Goal: Task Accomplishment & Management: Complete application form

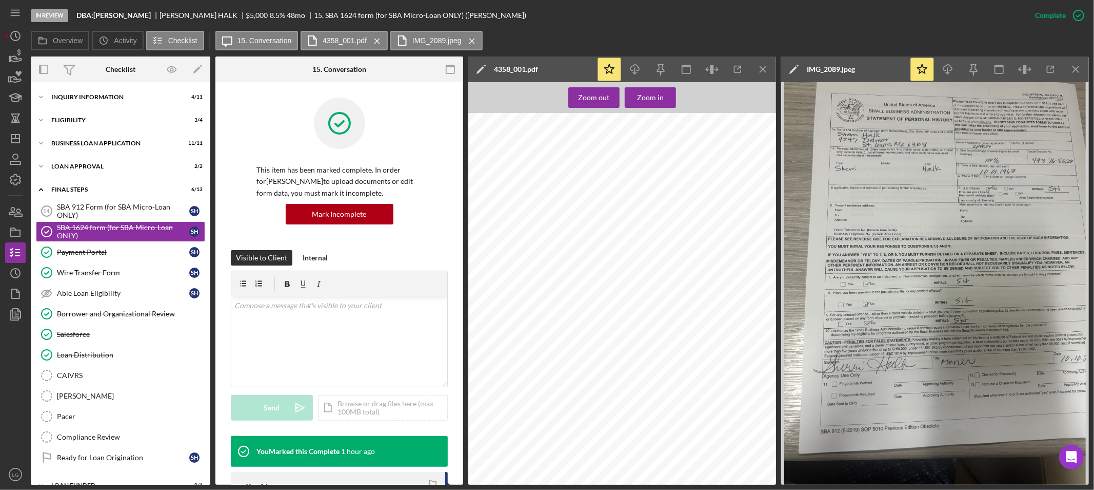
scroll to position [17, 0]
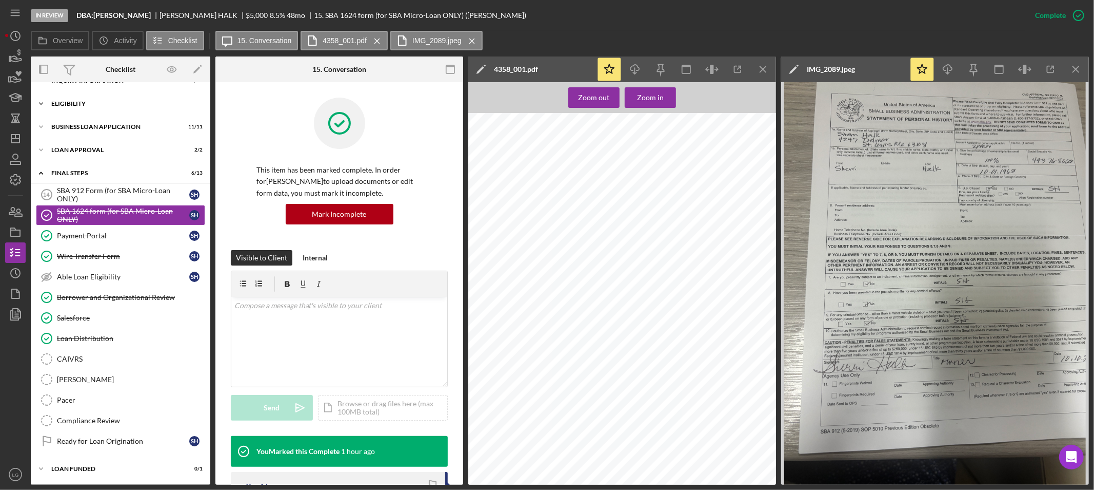
click at [136, 95] on div "Icon/Expander Eligibility 3 / 4" at bounding box center [121, 103] width 180 height 21
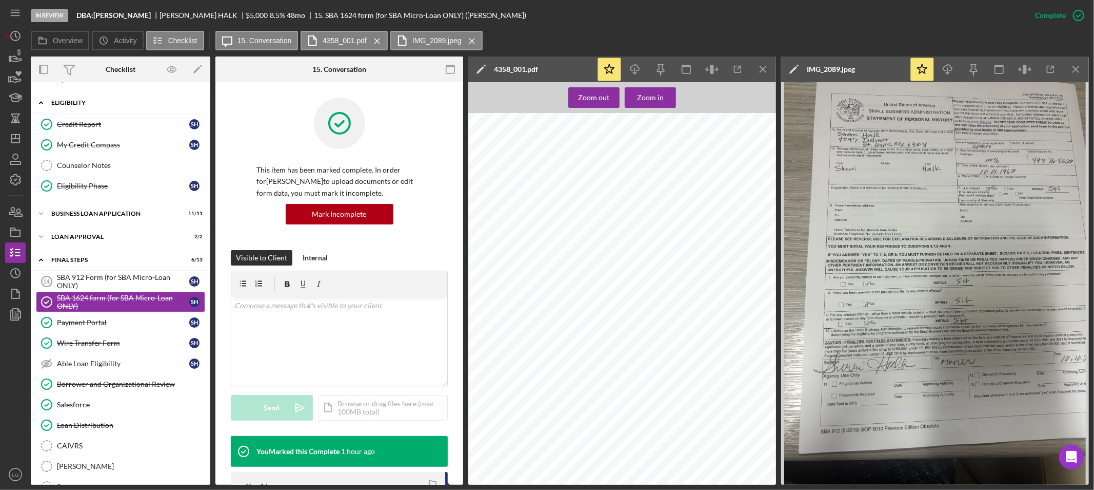
click at [99, 110] on div "Icon/Expander Eligibility 3 / 4" at bounding box center [121, 102] width 180 height 21
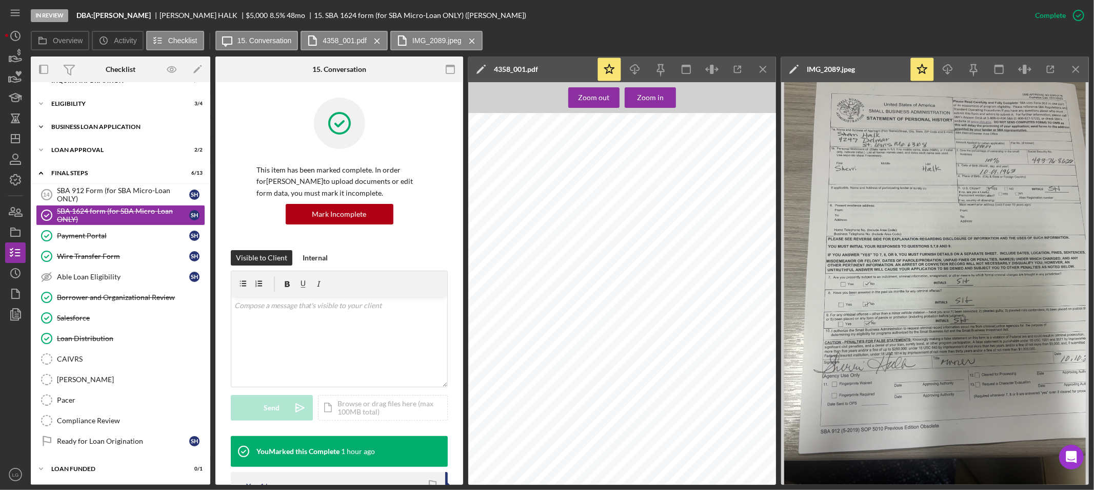
click at [96, 124] on div "BUSINESS LOAN APPLICATION" at bounding box center [124, 127] width 146 height 6
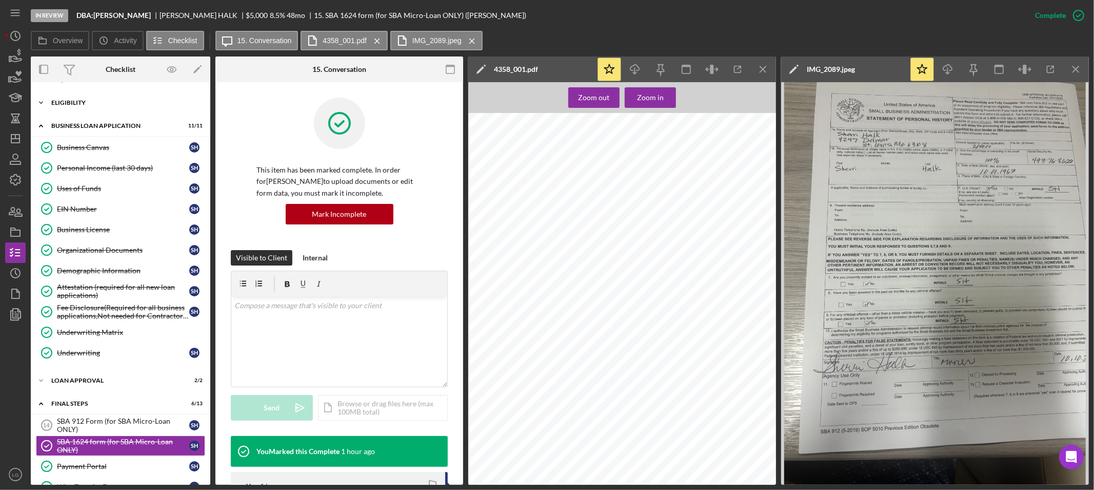
click at [103, 100] on div "Eligibility" at bounding box center [124, 103] width 146 height 6
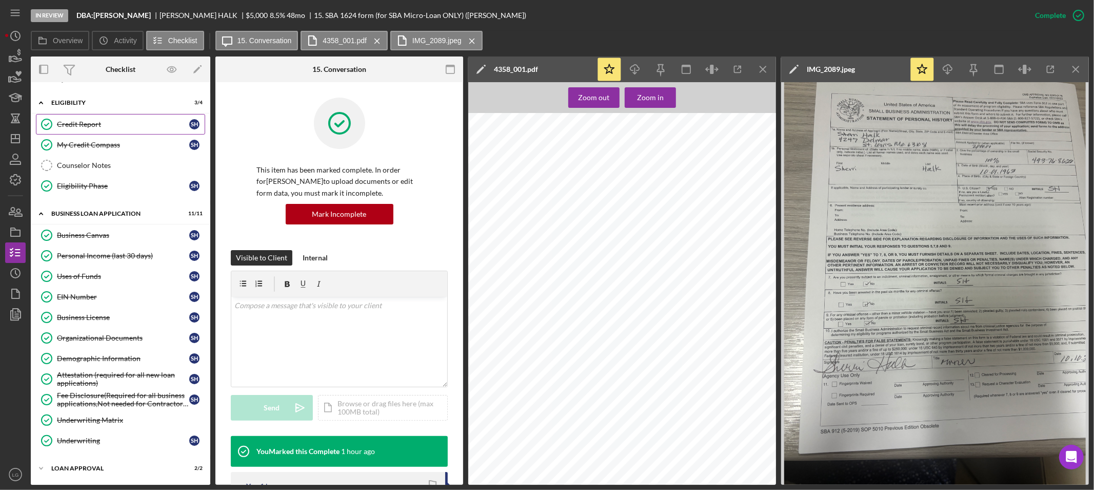
click at [94, 121] on div "Credit Report" at bounding box center [123, 124] width 132 height 8
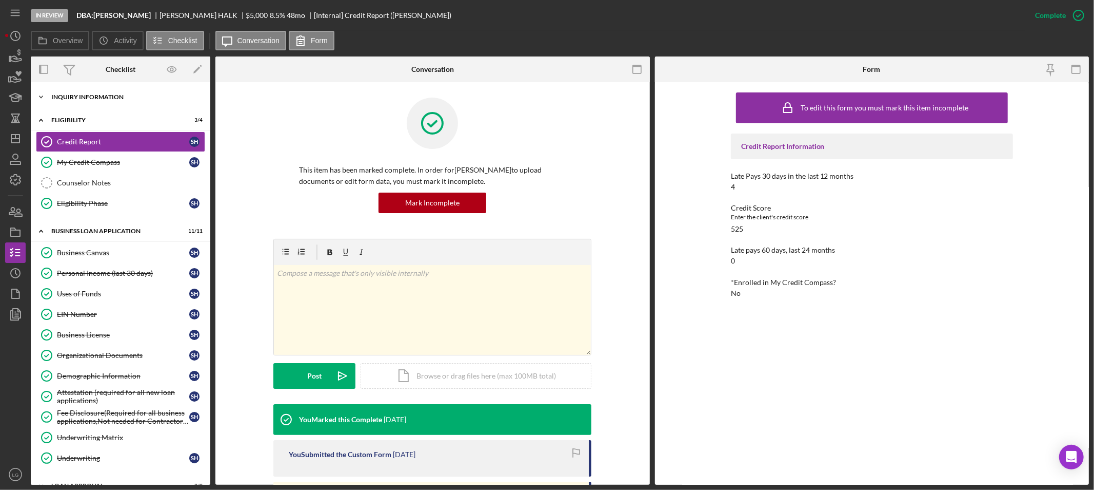
click at [83, 103] on div "Icon/Expander INQUIRY INFORMATION 4 / 11" at bounding box center [121, 97] width 180 height 21
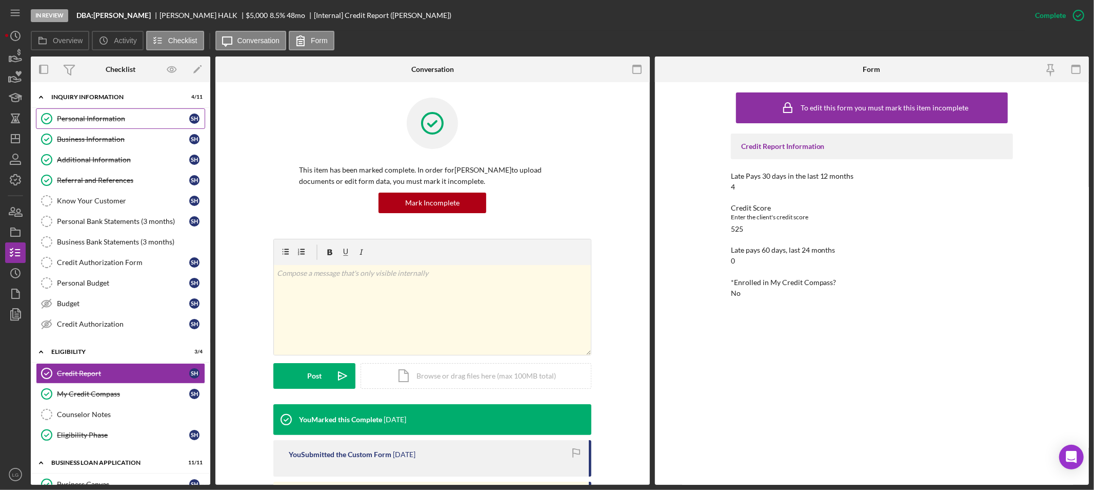
click at [73, 113] on link "Personal Information Personal Information S H" at bounding box center [120, 118] width 169 height 21
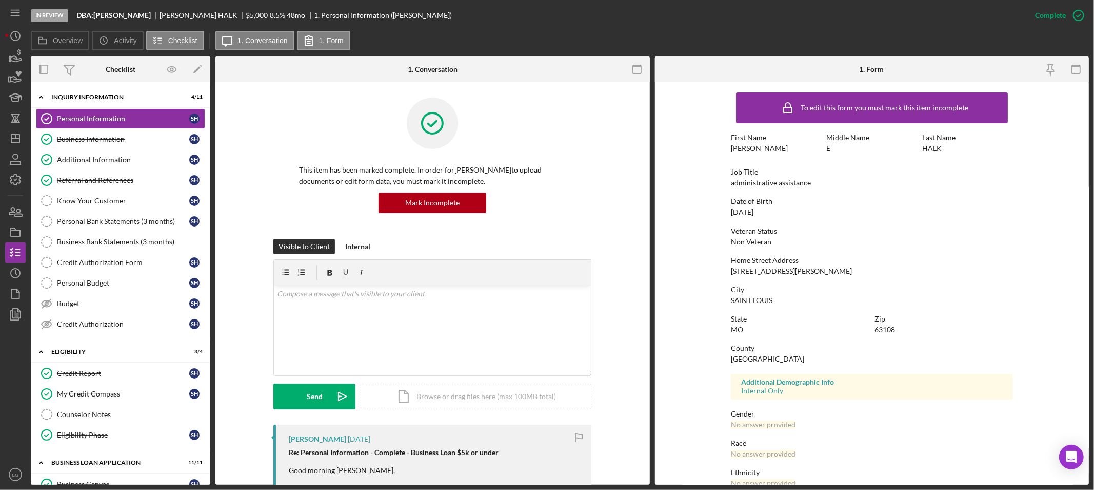
click at [766, 270] on div "[STREET_ADDRESS][PERSON_NAME]" at bounding box center [791, 271] width 121 height 8
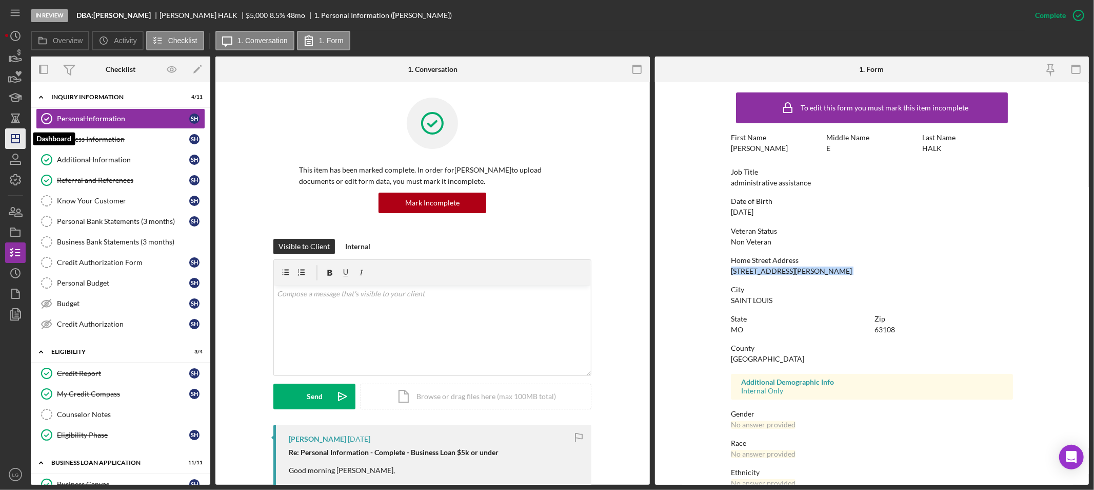
click at [14, 141] on icon "Icon/Dashboard" at bounding box center [16, 139] width 26 height 26
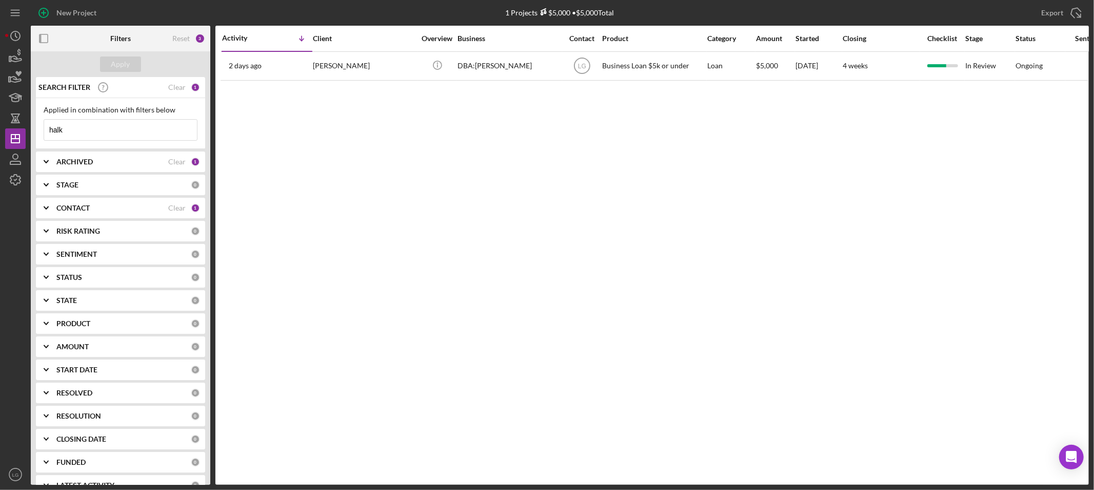
drag, startPoint x: 106, startPoint y: 139, endPoint x: -57, endPoint y: 152, distance: 163.7
click at [0, 152] on html "New Project 1 Projects $5,000 • $5,000 Total halk Export Icon/Export Filters Re…" at bounding box center [547, 245] width 1094 height 490
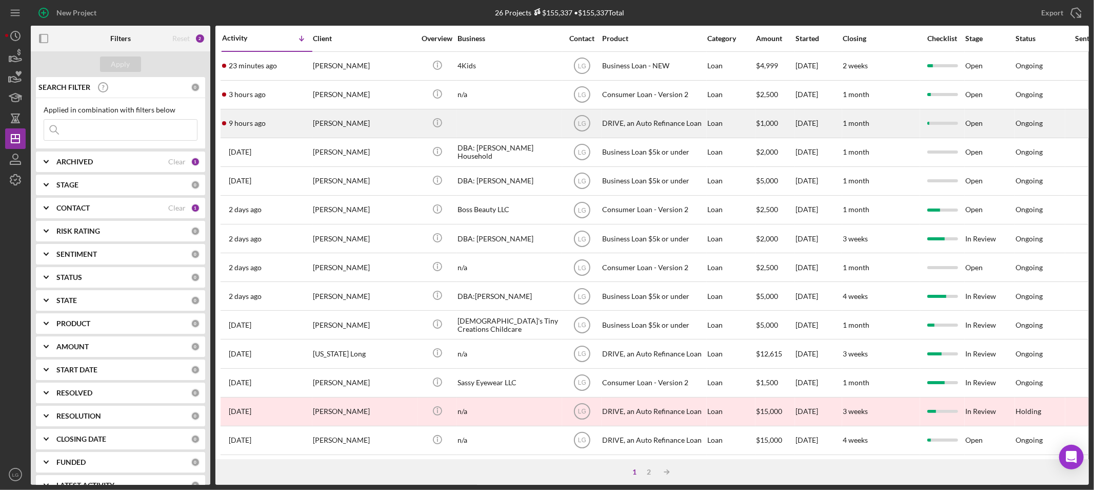
click at [301, 131] on div "9 hours ago [PERSON_NAME]" at bounding box center [267, 123] width 90 height 27
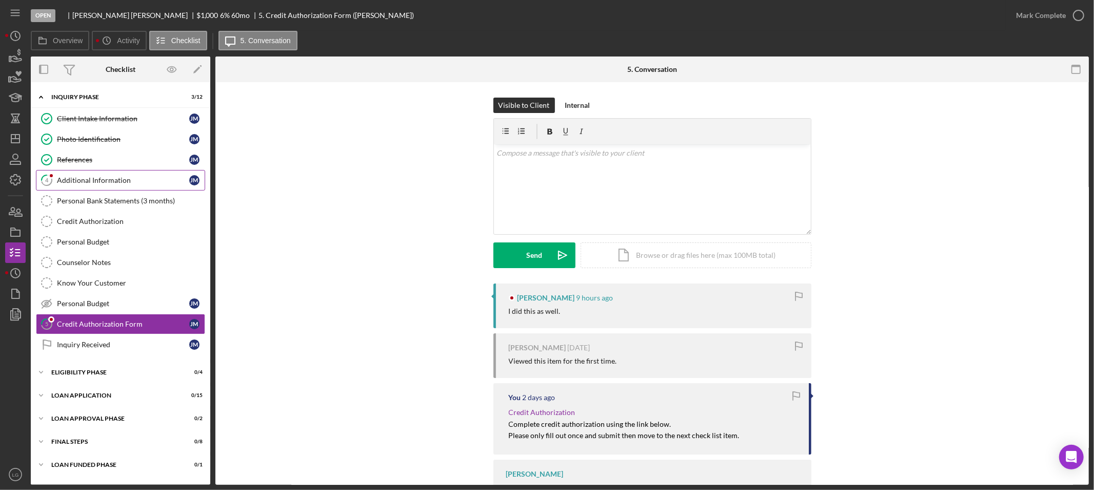
click at [86, 173] on link "4 Additional Information [PERSON_NAME]" at bounding box center [120, 180] width 169 height 21
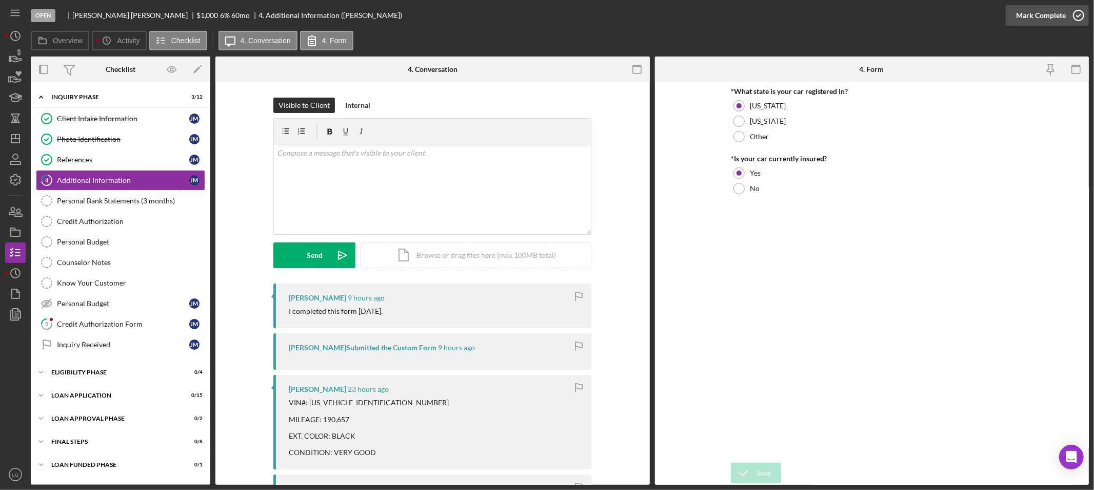
click at [1026, 14] on div "Mark Complete" at bounding box center [1041, 15] width 50 height 21
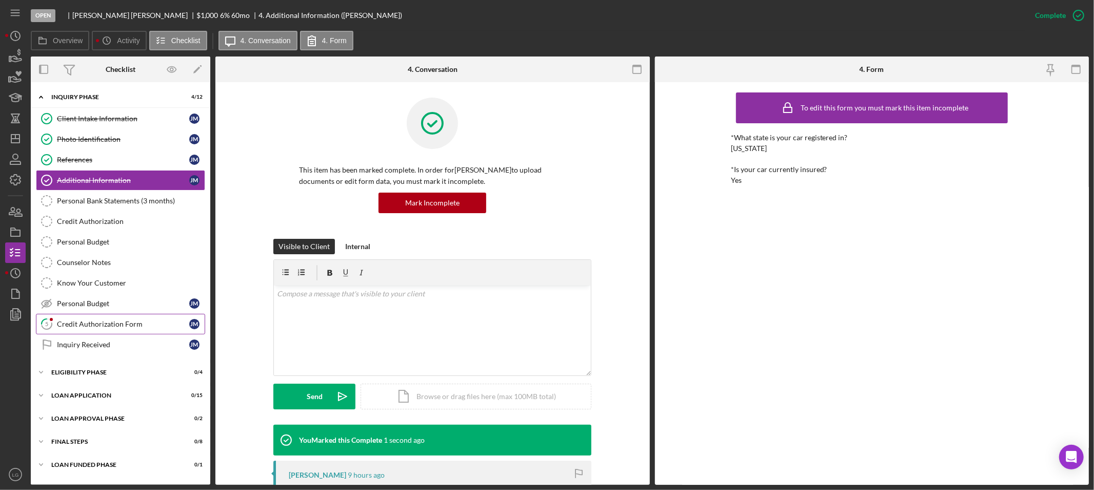
click at [49, 315] on icon "5" at bounding box center [47, 324] width 26 height 26
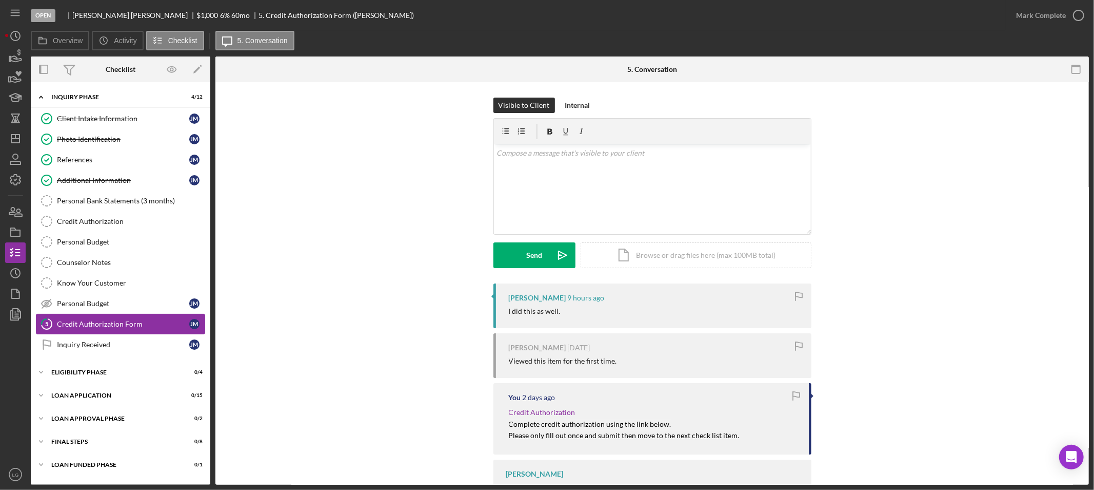
scroll to position [56, 0]
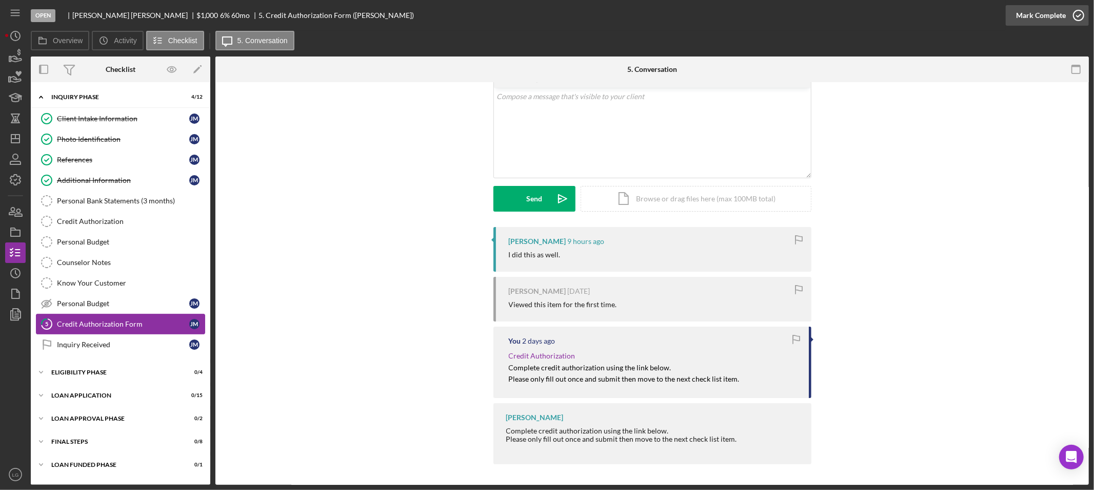
click at [1041, 9] on div "Mark Complete" at bounding box center [1041, 15] width 50 height 21
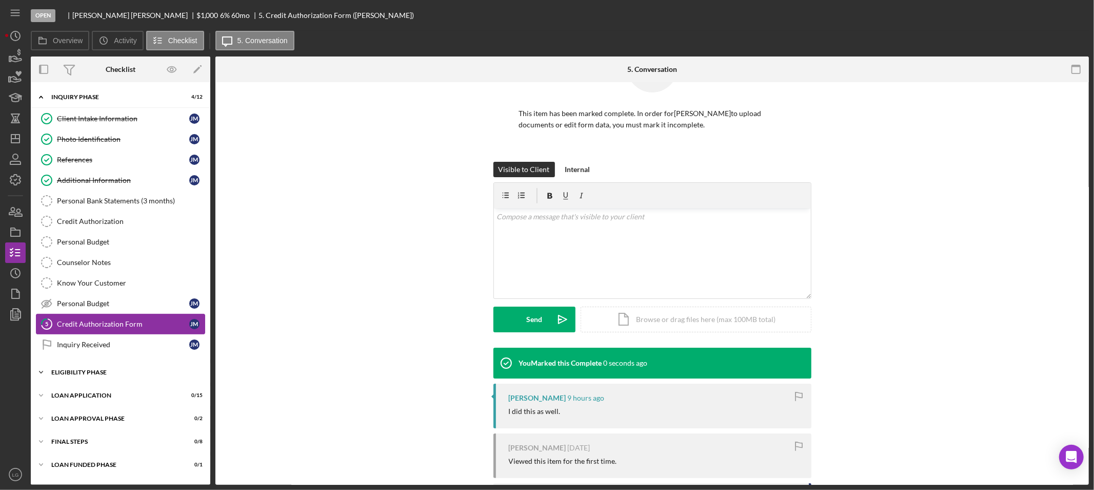
scroll to position [197, 0]
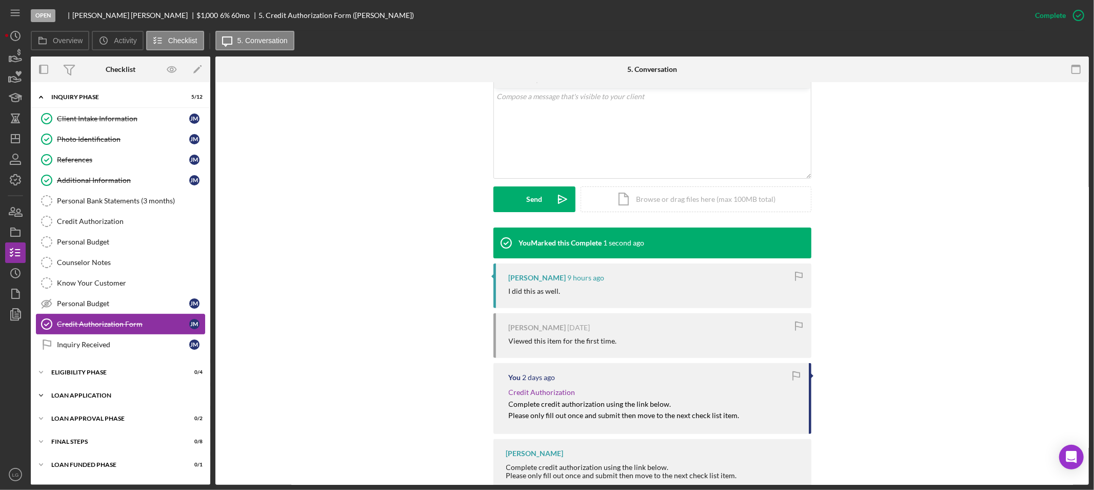
click at [99, 392] on div "Icon/Expander Loan Application 0 / 15" at bounding box center [121, 395] width 180 height 21
click at [113, 341] on div "Inquiry Received" at bounding box center [123, 344] width 132 height 8
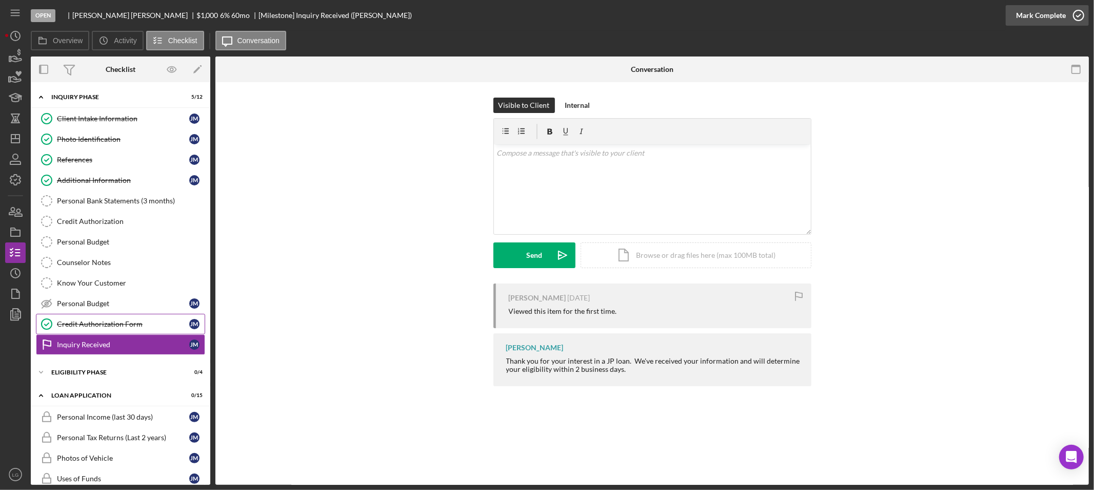
click at [1027, 13] on div "Mark Complete" at bounding box center [1041, 15] width 50 height 21
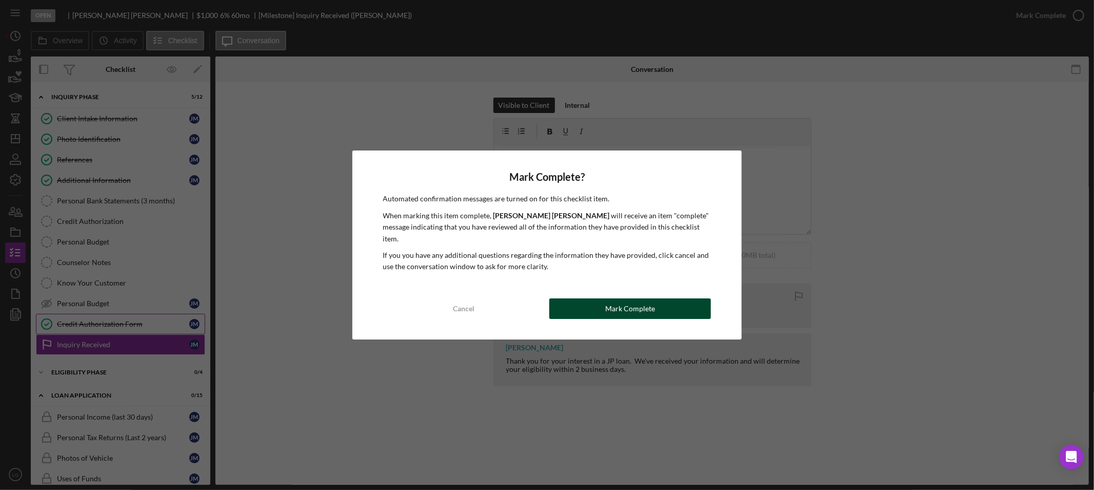
click at [572, 300] on button "Mark Complete" at bounding box center [631, 308] width 162 height 21
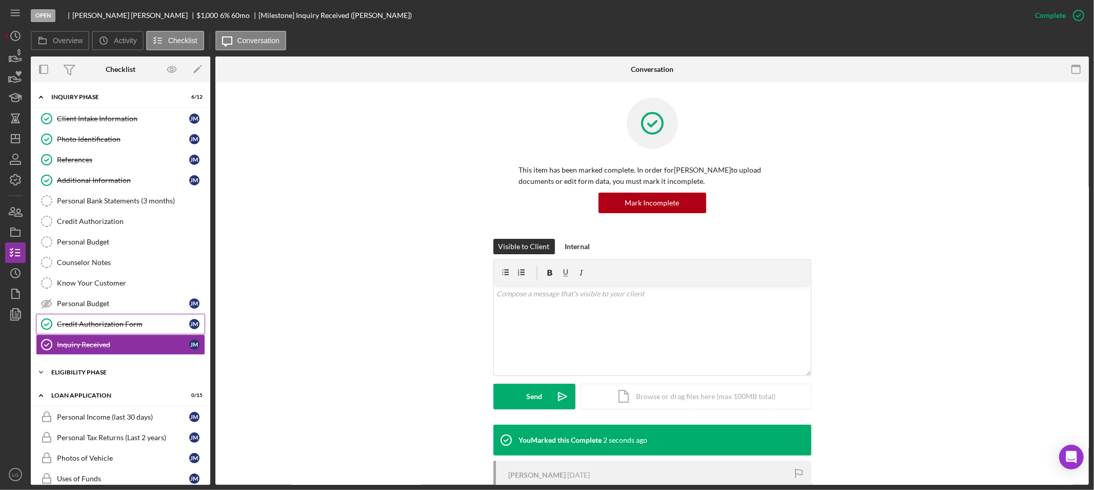
click at [102, 375] on div "Eligibility Phase" at bounding box center [124, 372] width 146 height 6
click at [89, 453] on div "Pre-Qualification" at bounding box center [131, 455] width 148 height 8
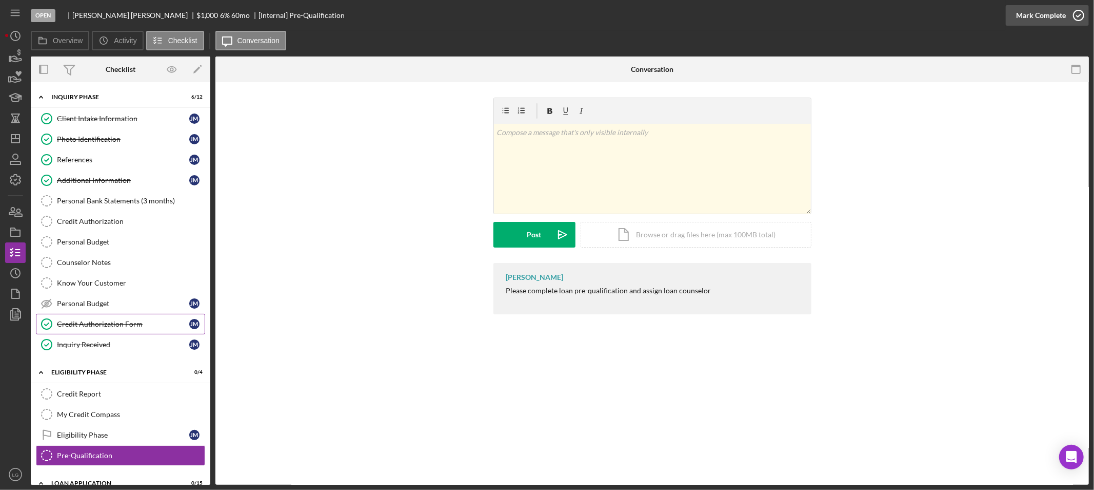
click at [1040, 14] on div "Mark Complete" at bounding box center [1041, 15] width 50 height 21
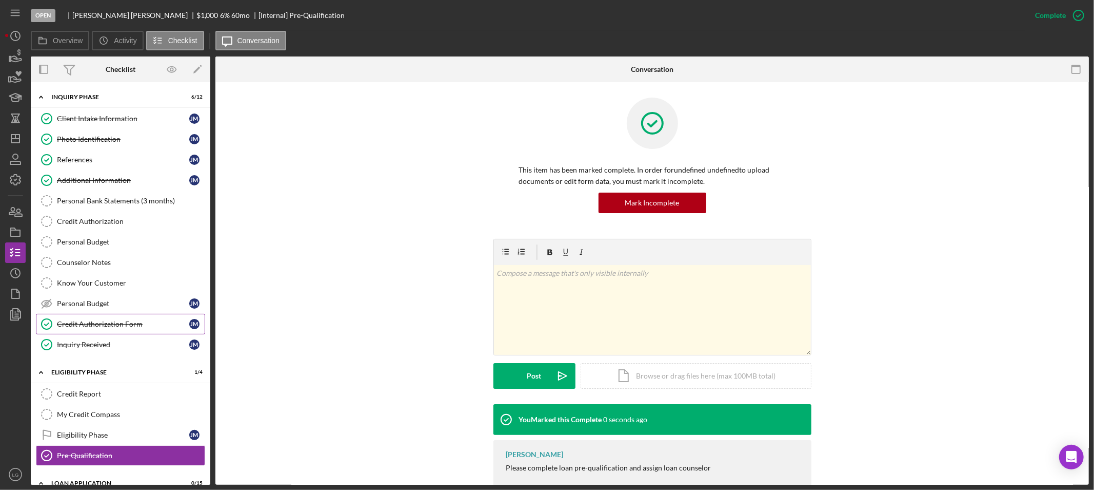
scroll to position [114, 0]
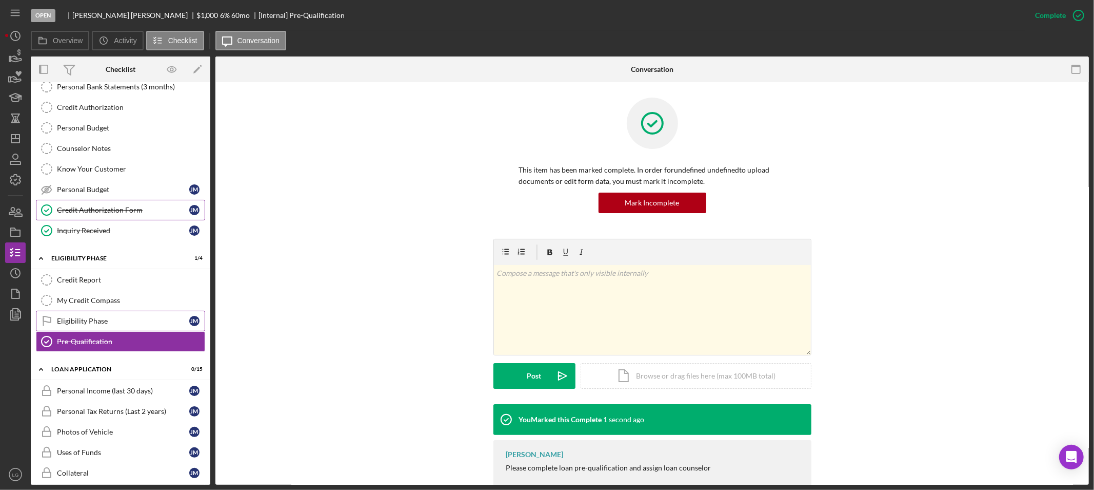
click at [66, 325] on div "Eligibility Phase" at bounding box center [123, 321] width 132 height 8
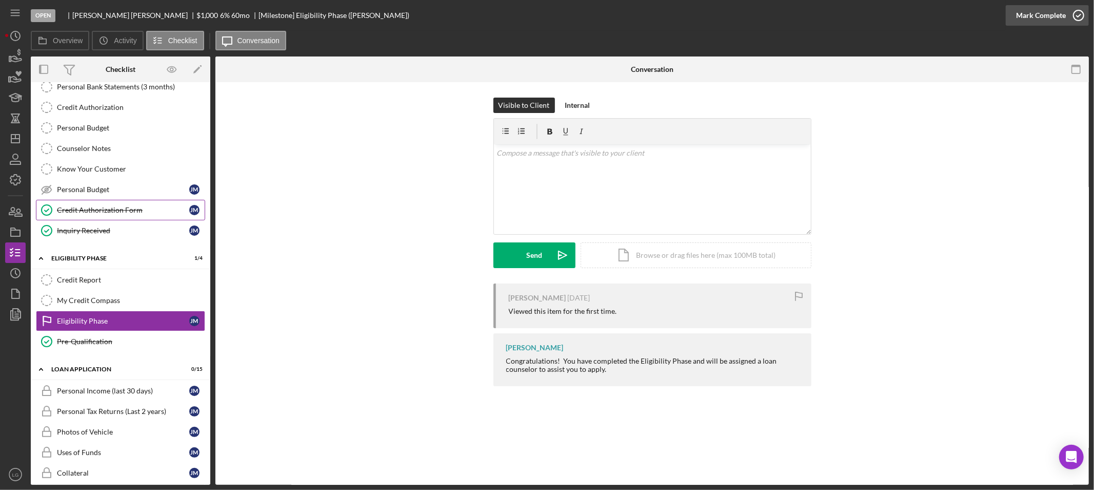
click at [1047, 19] on div "Mark Complete" at bounding box center [1041, 15] width 50 height 21
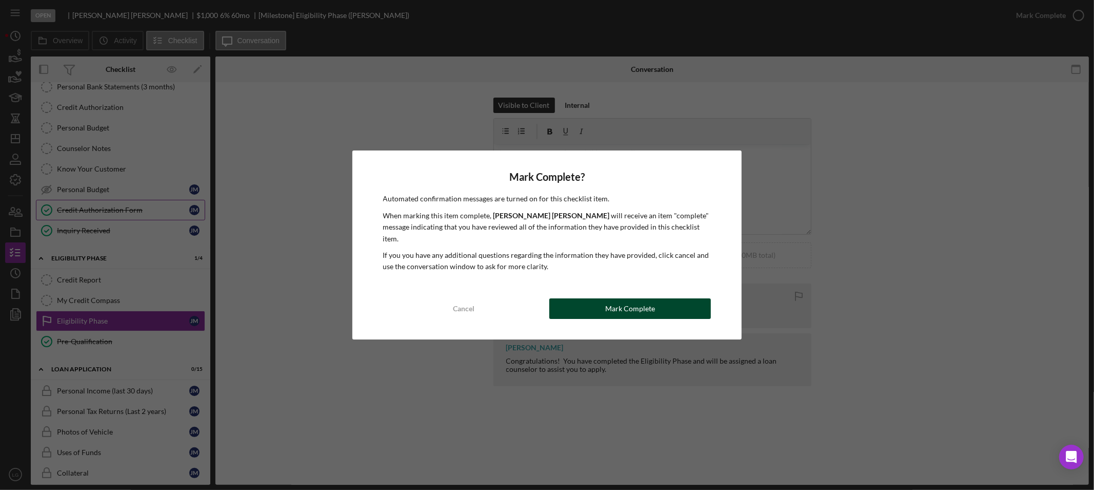
click at [594, 303] on button "Mark Complete" at bounding box center [631, 308] width 162 height 21
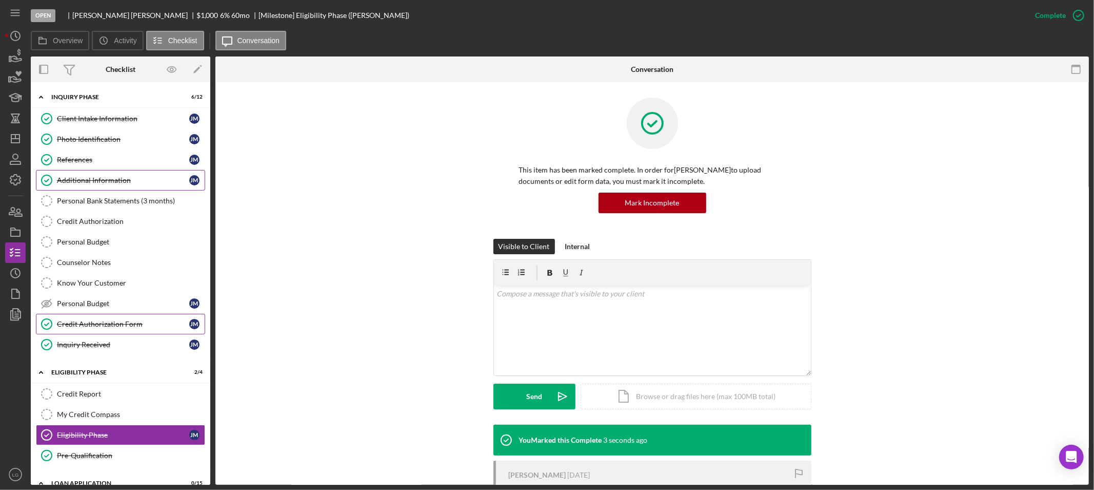
click at [95, 178] on div "Additional Information" at bounding box center [123, 180] width 132 height 8
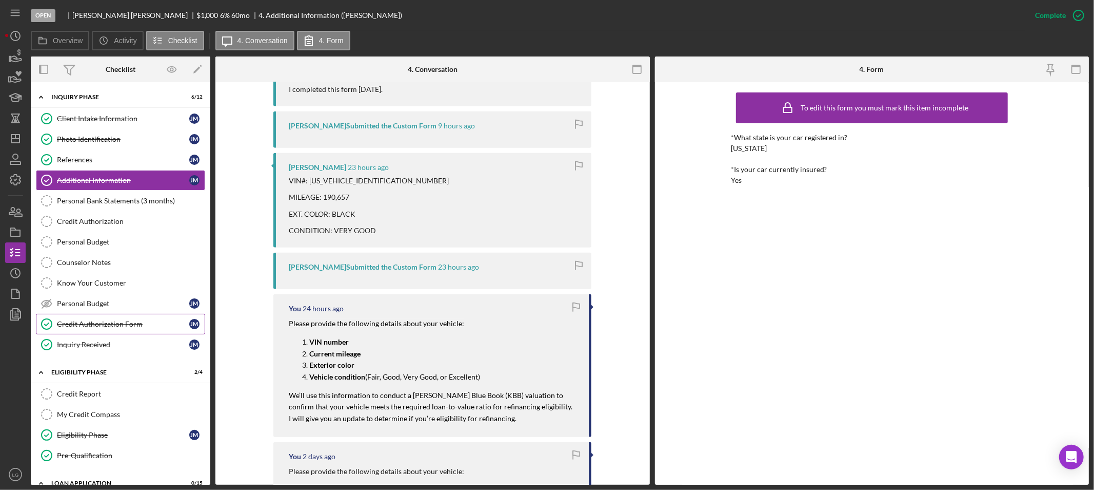
scroll to position [228, 0]
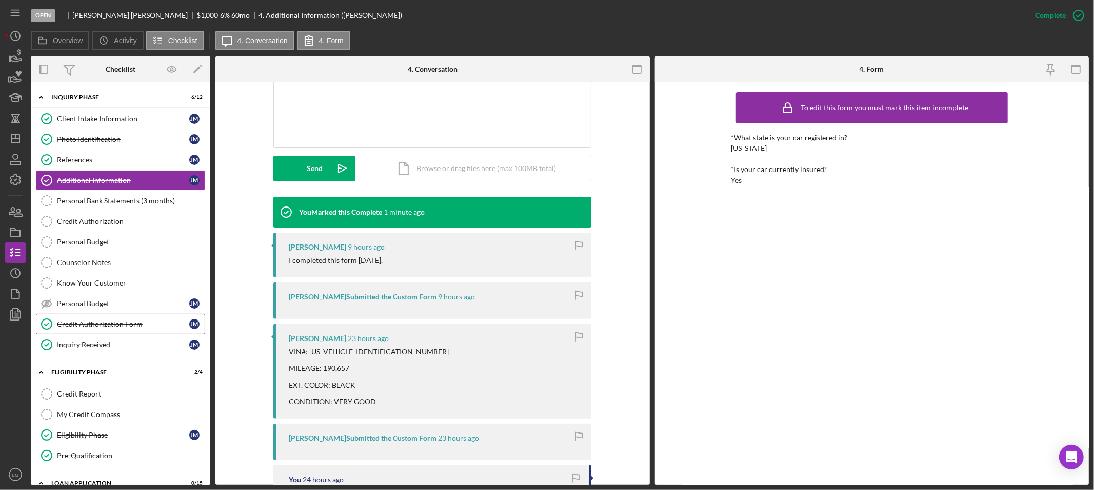
drag, startPoint x: 282, startPoint y: 264, endPoint x: 423, endPoint y: 257, distance: 140.8
click at [423, 257] on div "[PERSON_NAME] 9 hours ago I completed this form [DATE]." at bounding box center [432, 254] width 318 height 45
click at [492, 276] on div "[PERSON_NAME] 9 hours ago I completed this form [DATE]." at bounding box center [432, 254] width 318 height 45
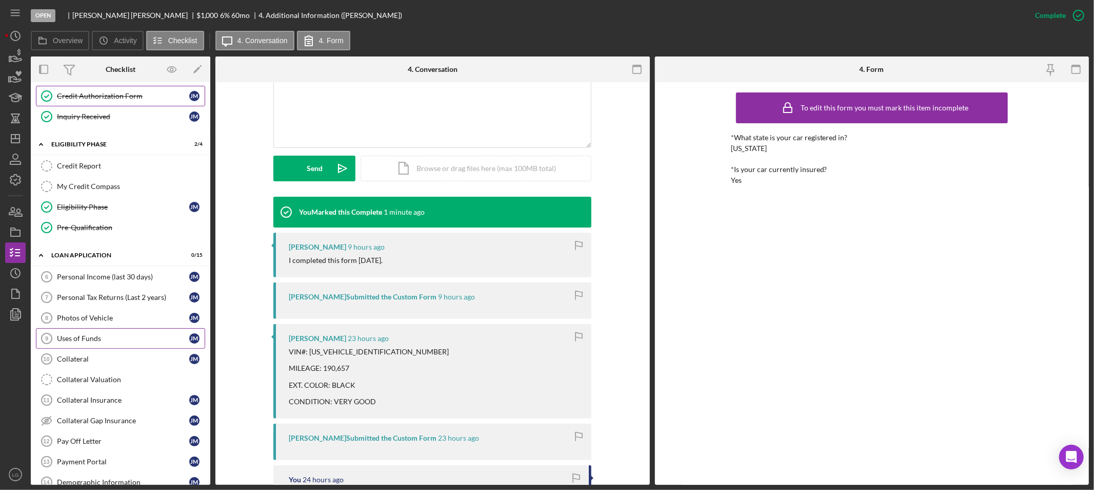
scroll to position [399, 0]
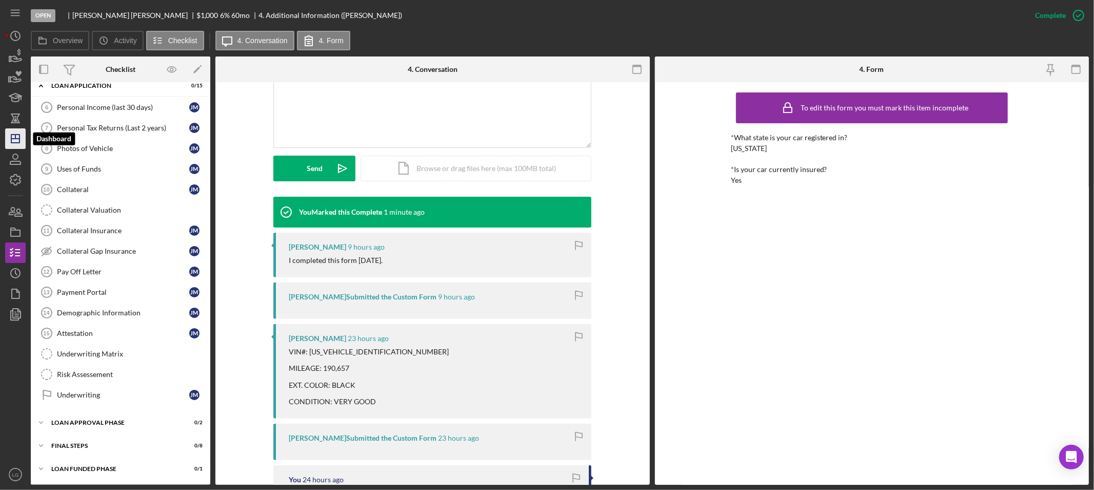
click at [12, 143] on polygon "button" at bounding box center [15, 138] width 8 height 8
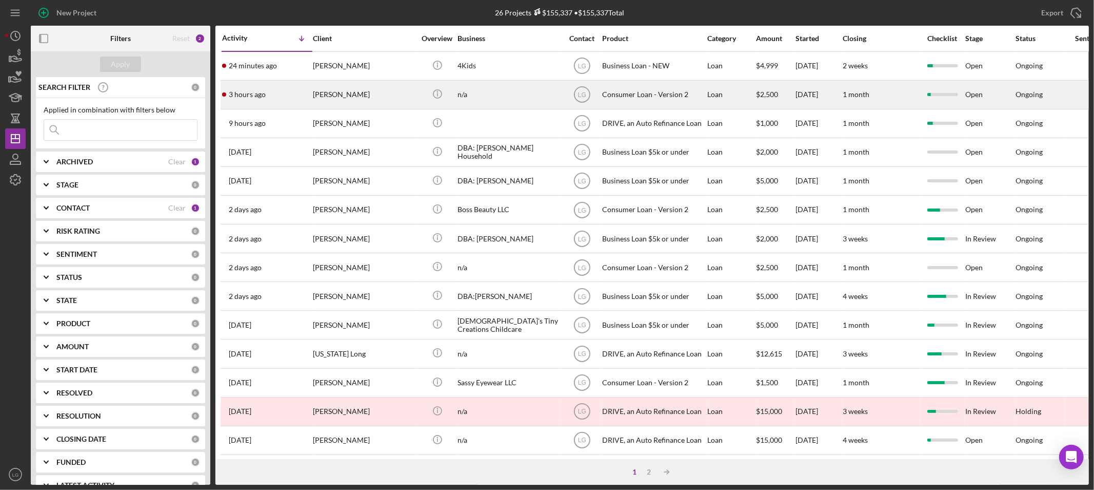
click at [257, 95] on time "3 hours ago" at bounding box center [247, 94] width 37 height 8
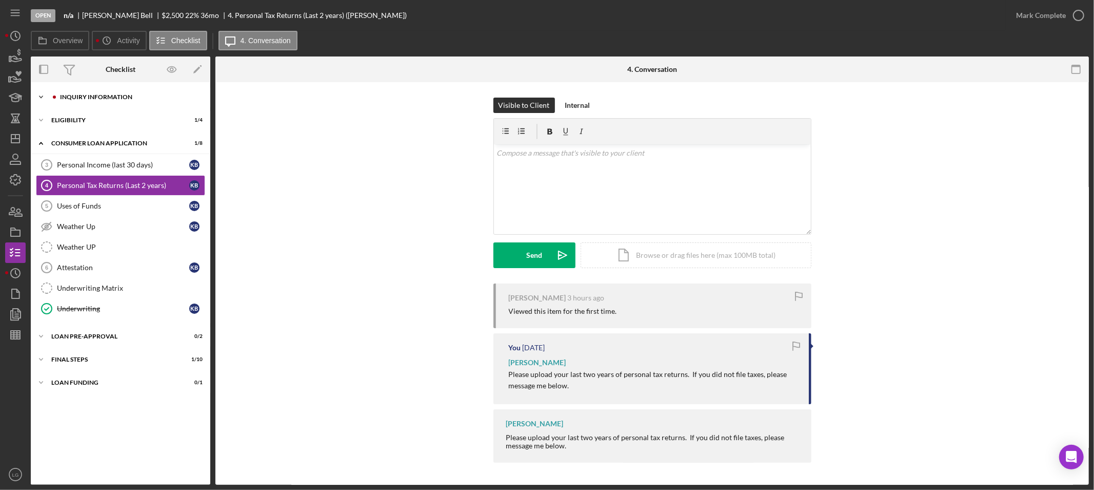
click at [80, 94] on div "Inquiry Information" at bounding box center [129, 97] width 138 height 6
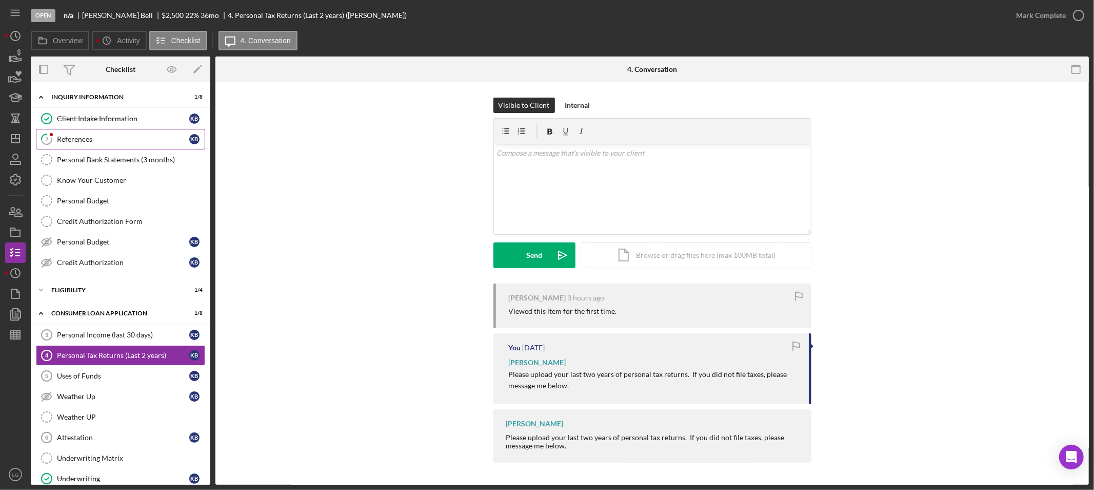
click at [87, 132] on link "2 References K B" at bounding box center [120, 139] width 169 height 21
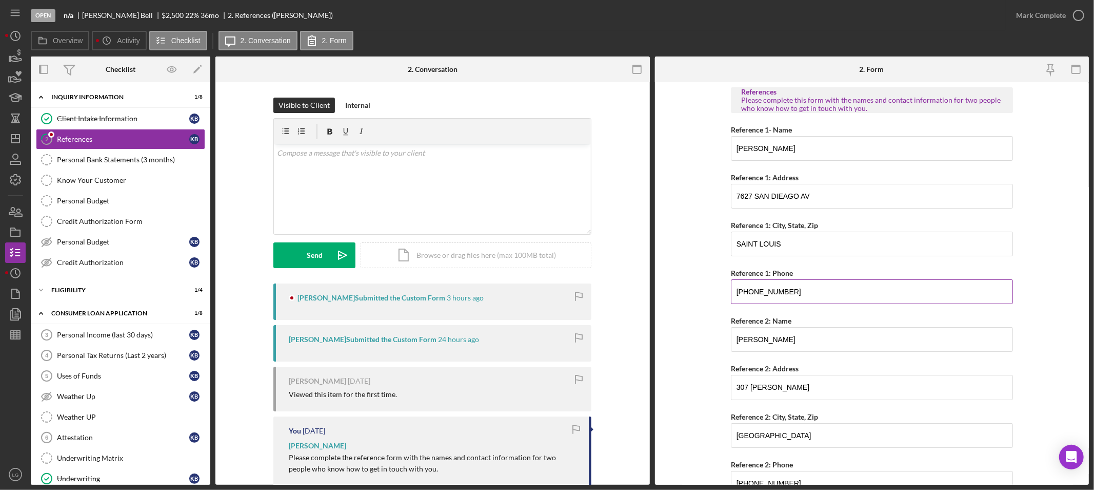
scroll to position [49, 0]
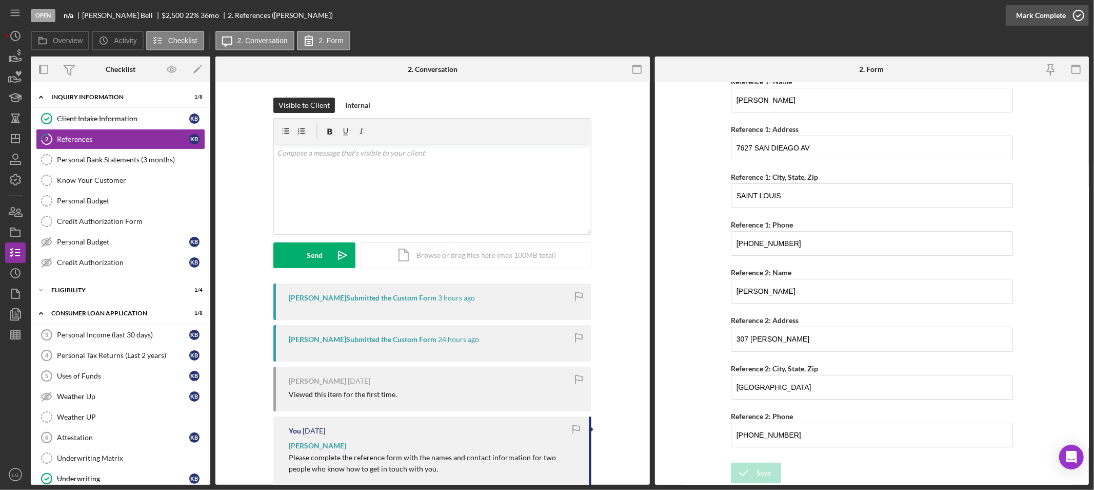
click at [1027, 6] on div "Mark Complete" at bounding box center [1041, 15] width 50 height 21
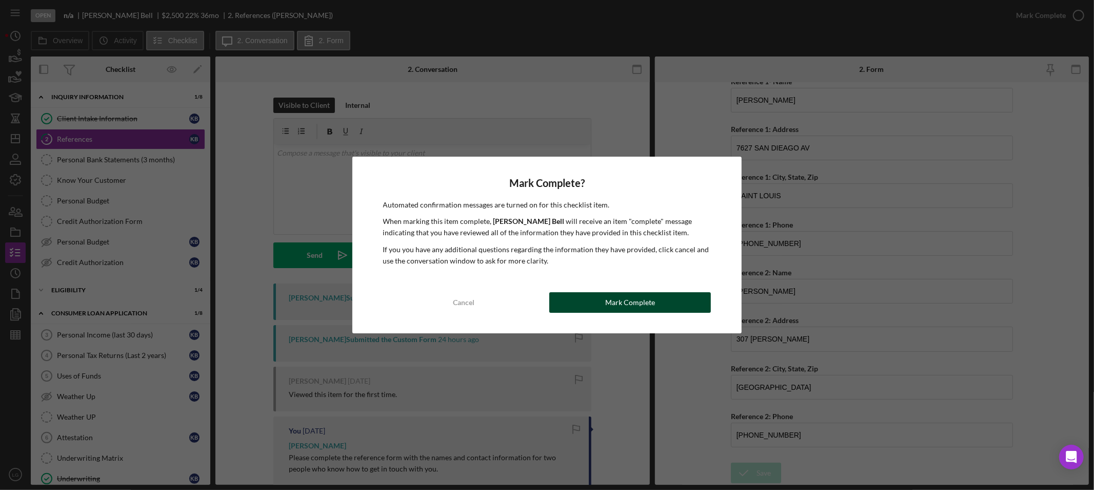
click at [629, 306] on div "Mark Complete" at bounding box center [630, 302] width 50 height 21
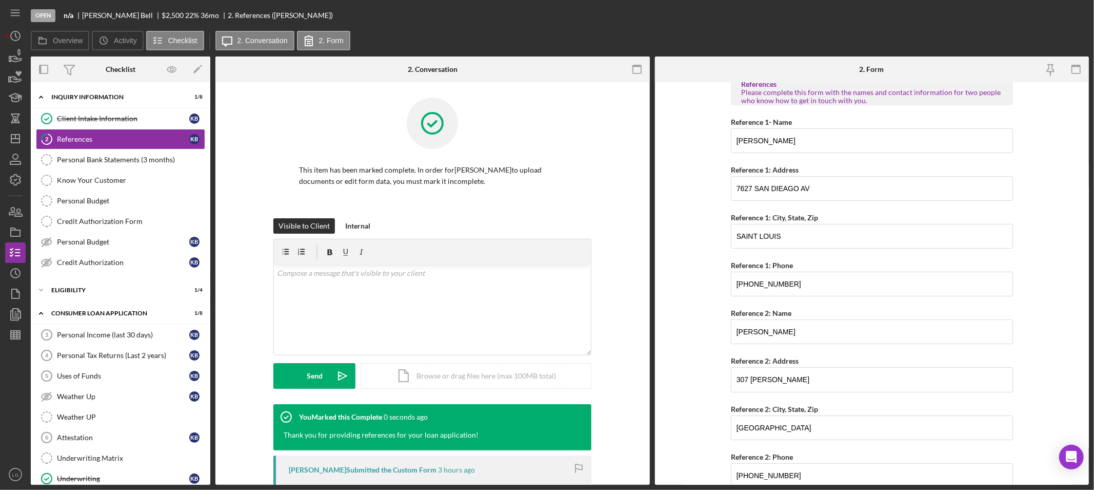
scroll to position [90, 0]
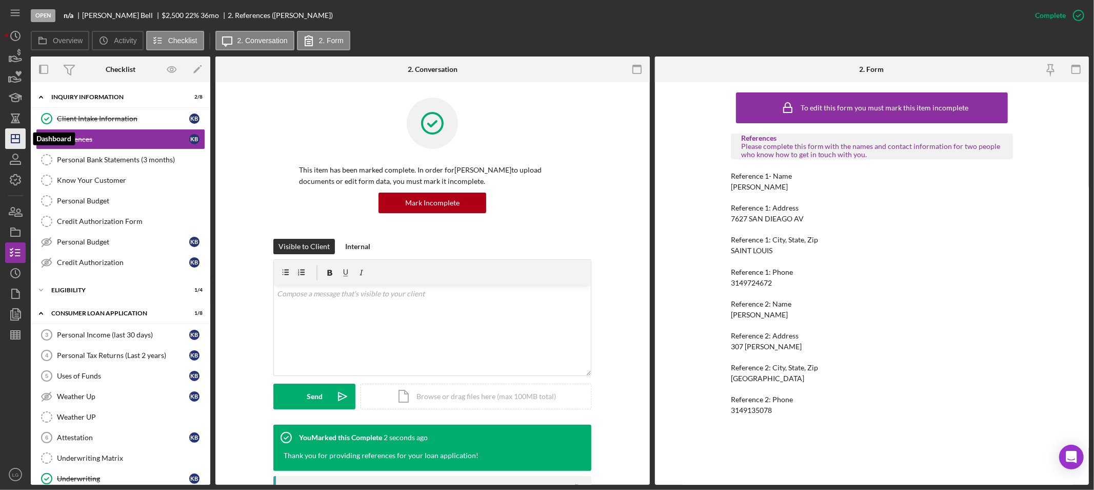
click at [12, 135] on icon "Icon/Dashboard" at bounding box center [16, 139] width 26 height 26
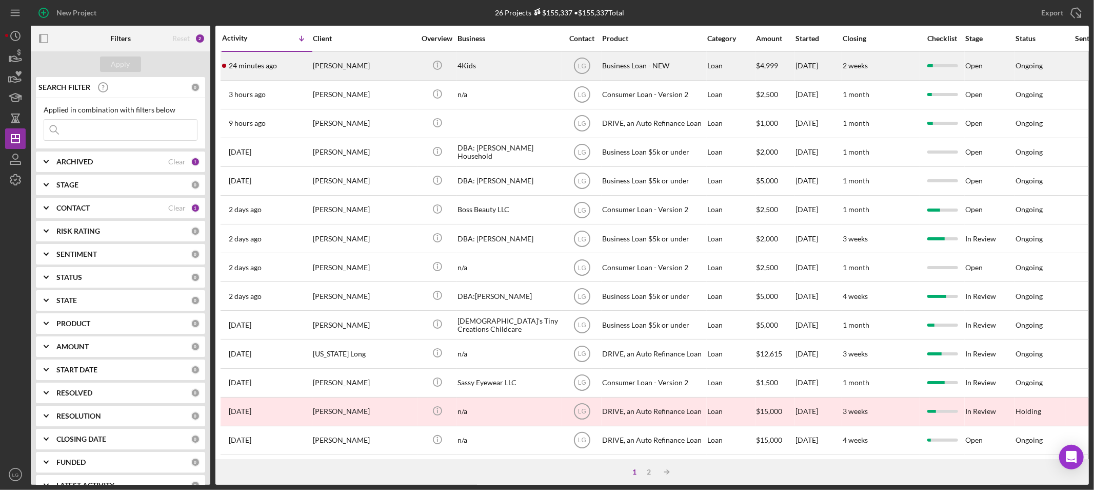
click at [232, 69] on time "24 minutes ago" at bounding box center [253, 66] width 48 height 8
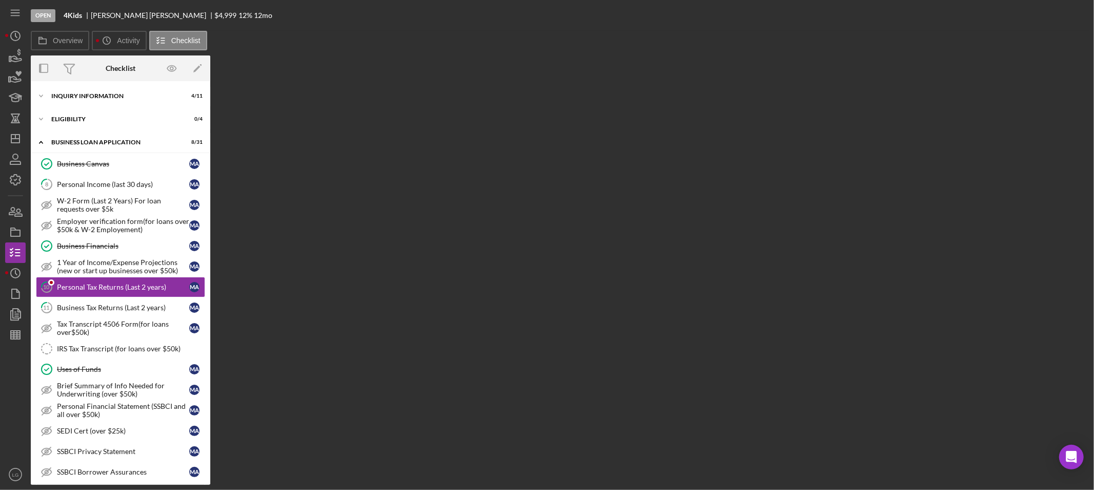
scroll to position [4, 0]
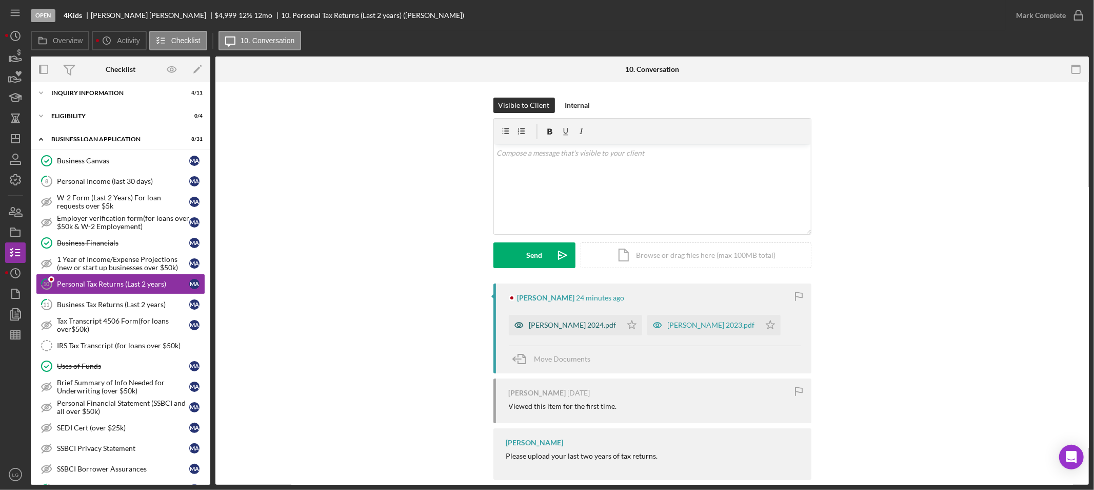
click at [557, 322] on div "[PERSON_NAME] 2024.pdf" at bounding box center [573, 325] width 87 height 8
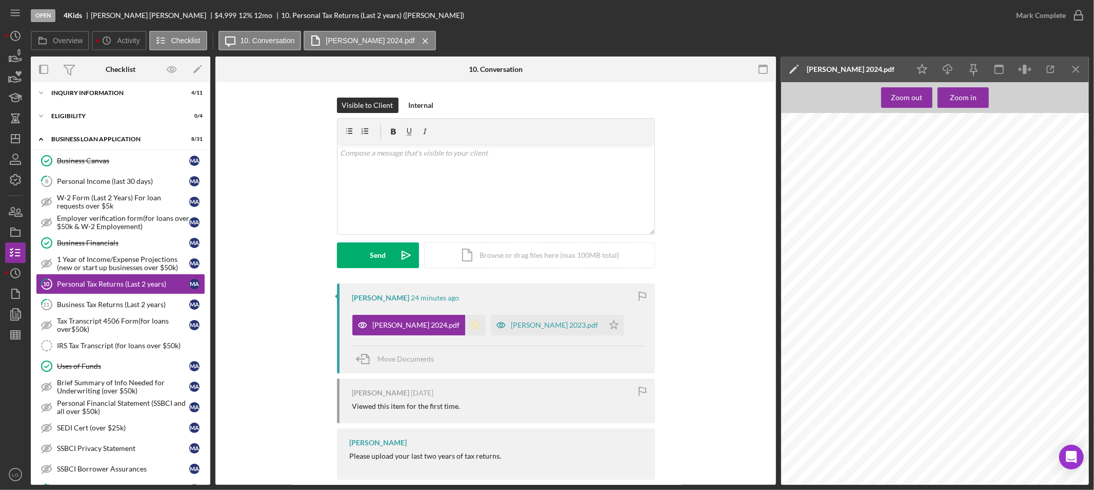
click at [471, 324] on polygon "button" at bounding box center [475, 324] width 9 height 8
click at [537, 322] on div "[PERSON_NAME] 2023.pdf" at bounding box center [555, 325] width 87 height 8
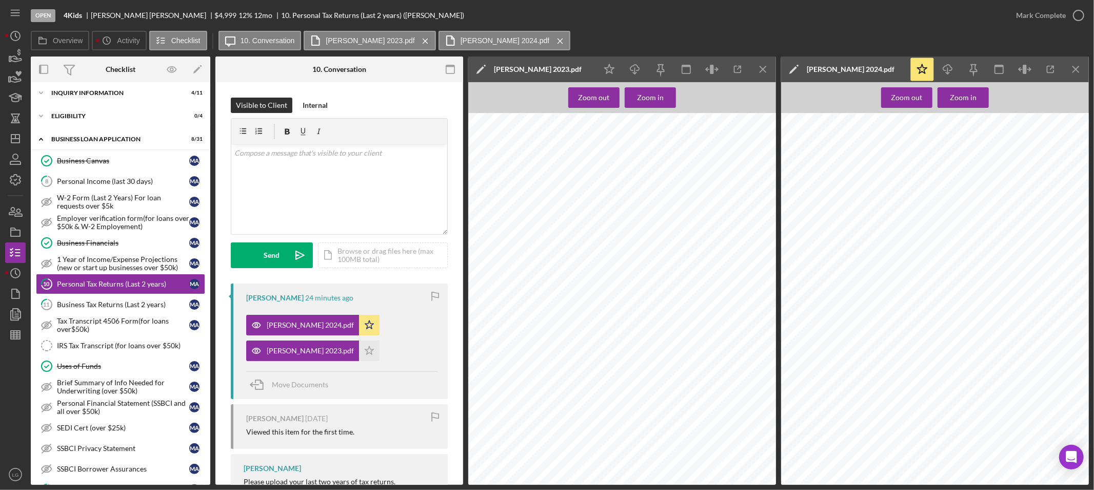
click at [365, 351] on polygon "button" at bounding box center [369, 350] width 9 height 8
click at [1065, 14] on button "Mark Complete" at bounding box center [1047, 15] width 83 height 21
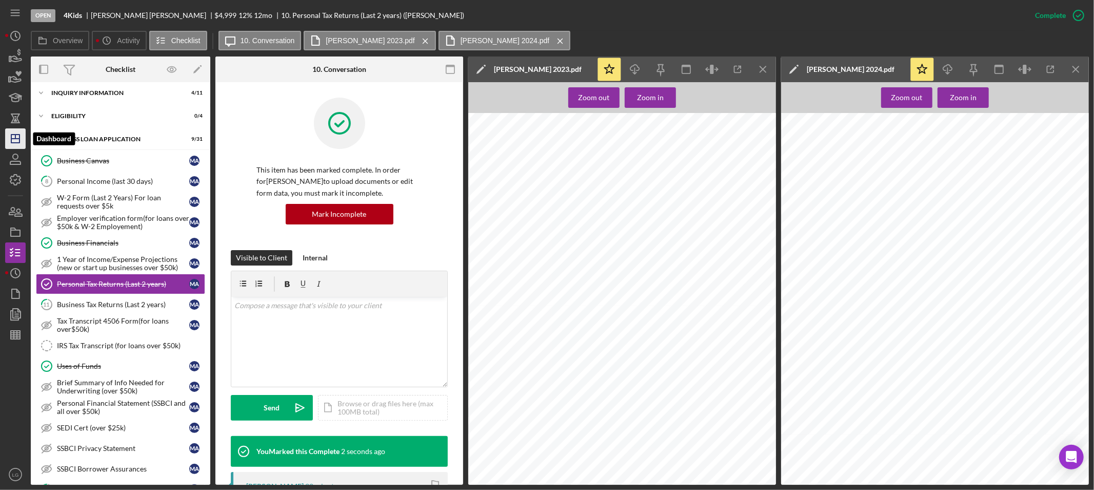
click at [17, 145] on icon "Icon/Dashboard" at bounding box center [16, 139] width 26 height 26
